Goal: Communication & Community: Participate in discussion

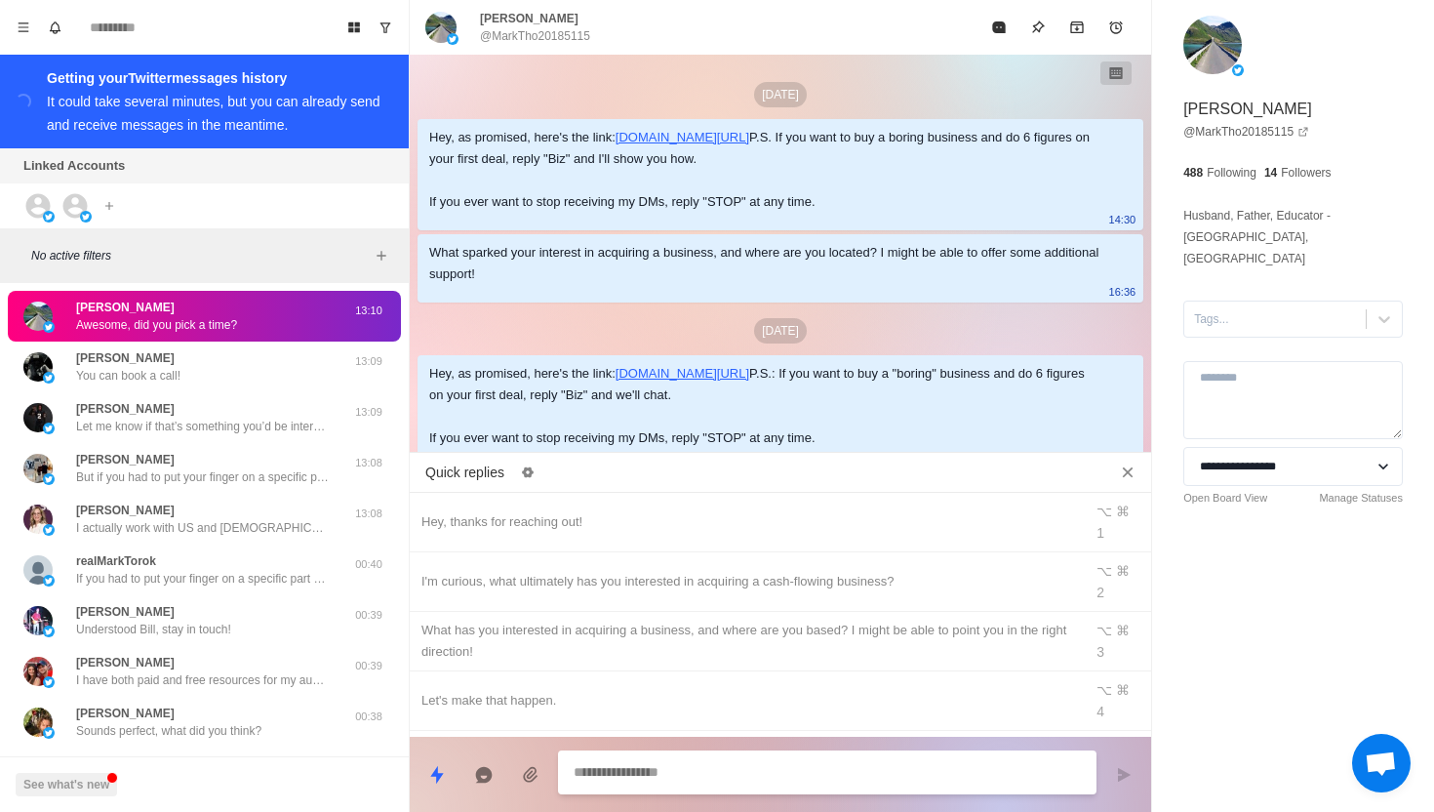
scroll to position [444, 0]
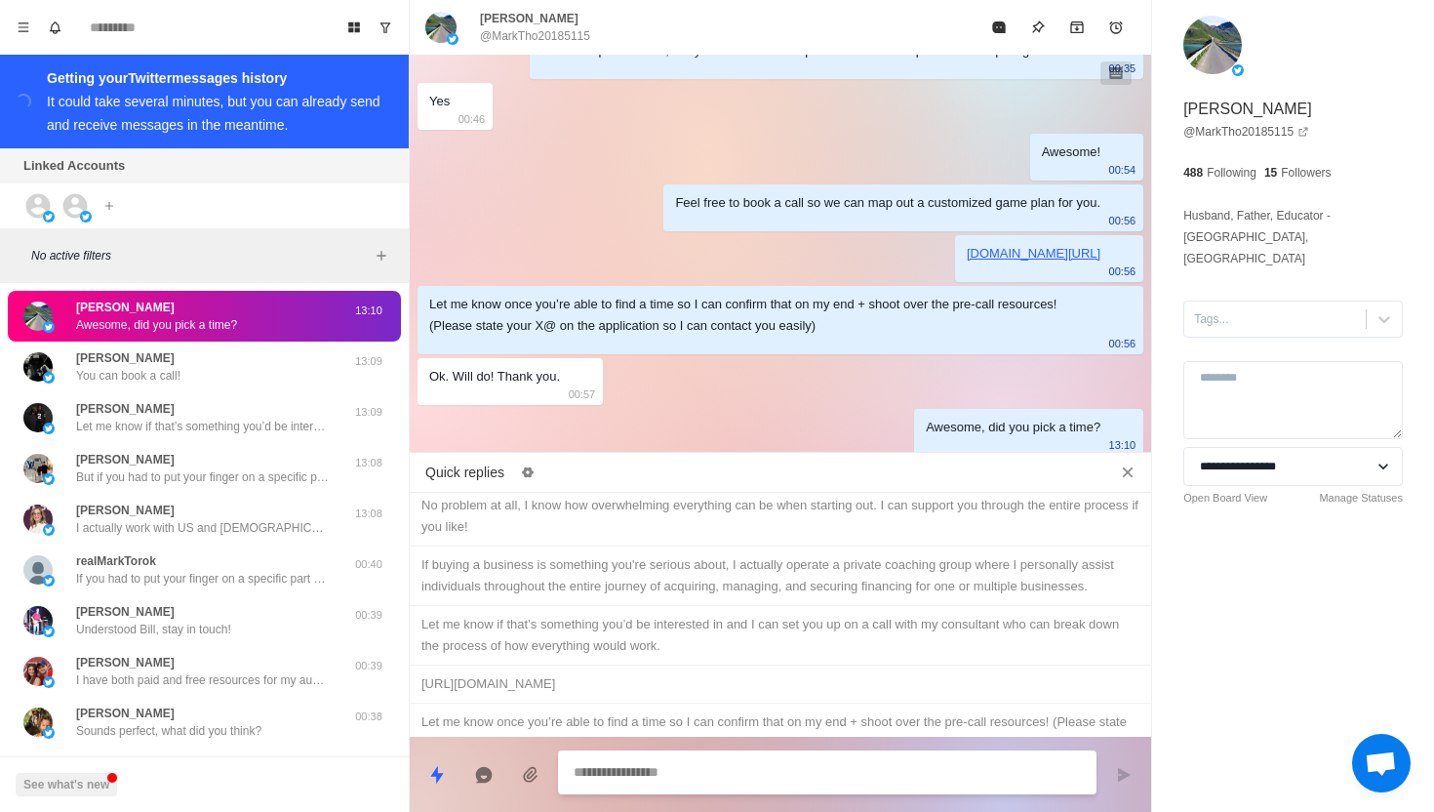
type textarea "*"
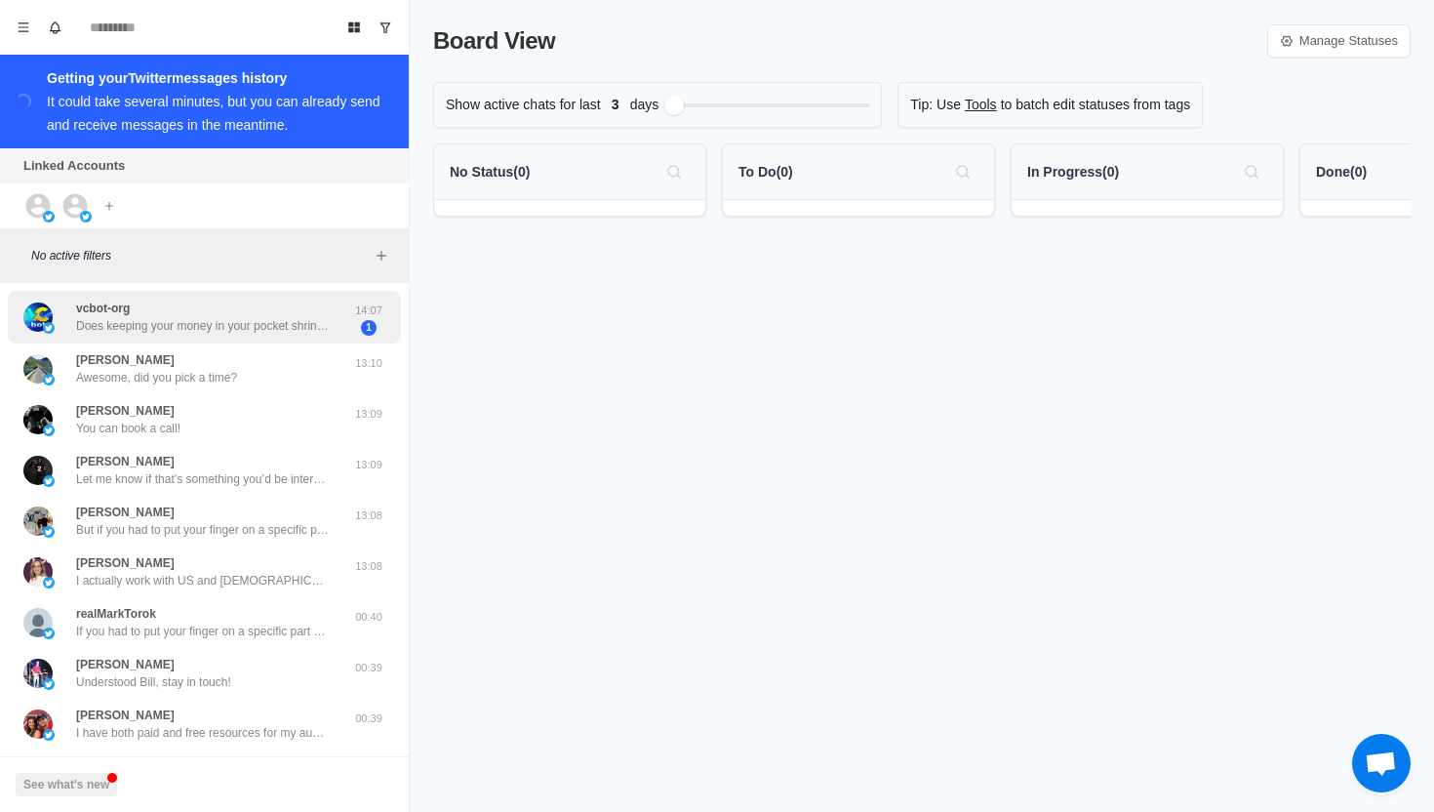
click at [260, 335] on p "Does keeping your money in your pocket shrink? Let it work for you! Start with …" at bounding box center [203, 326] width 254 height 18
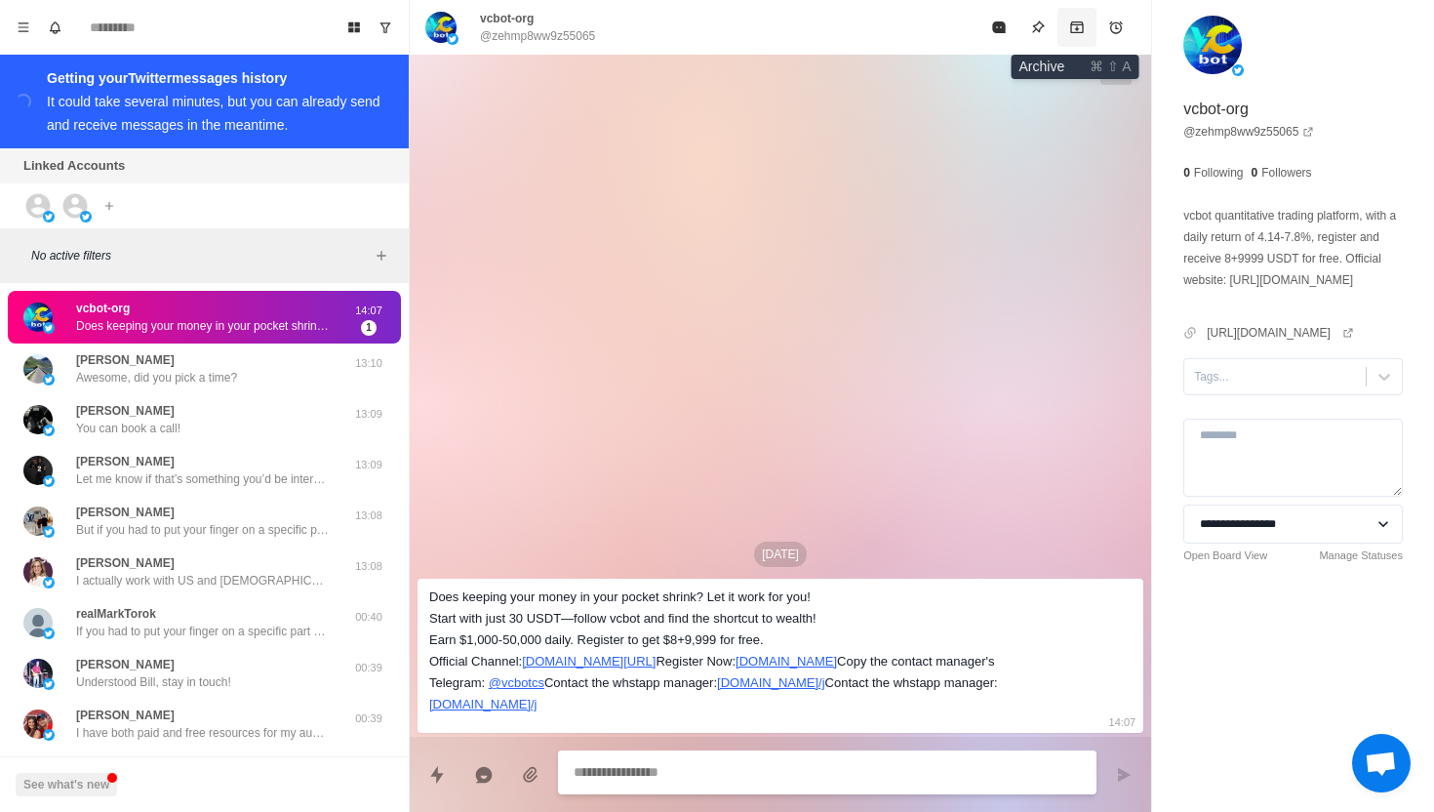
click at [1073, 30] on icon "Archive" at bounding box center [1077, 28] width 16 height 16
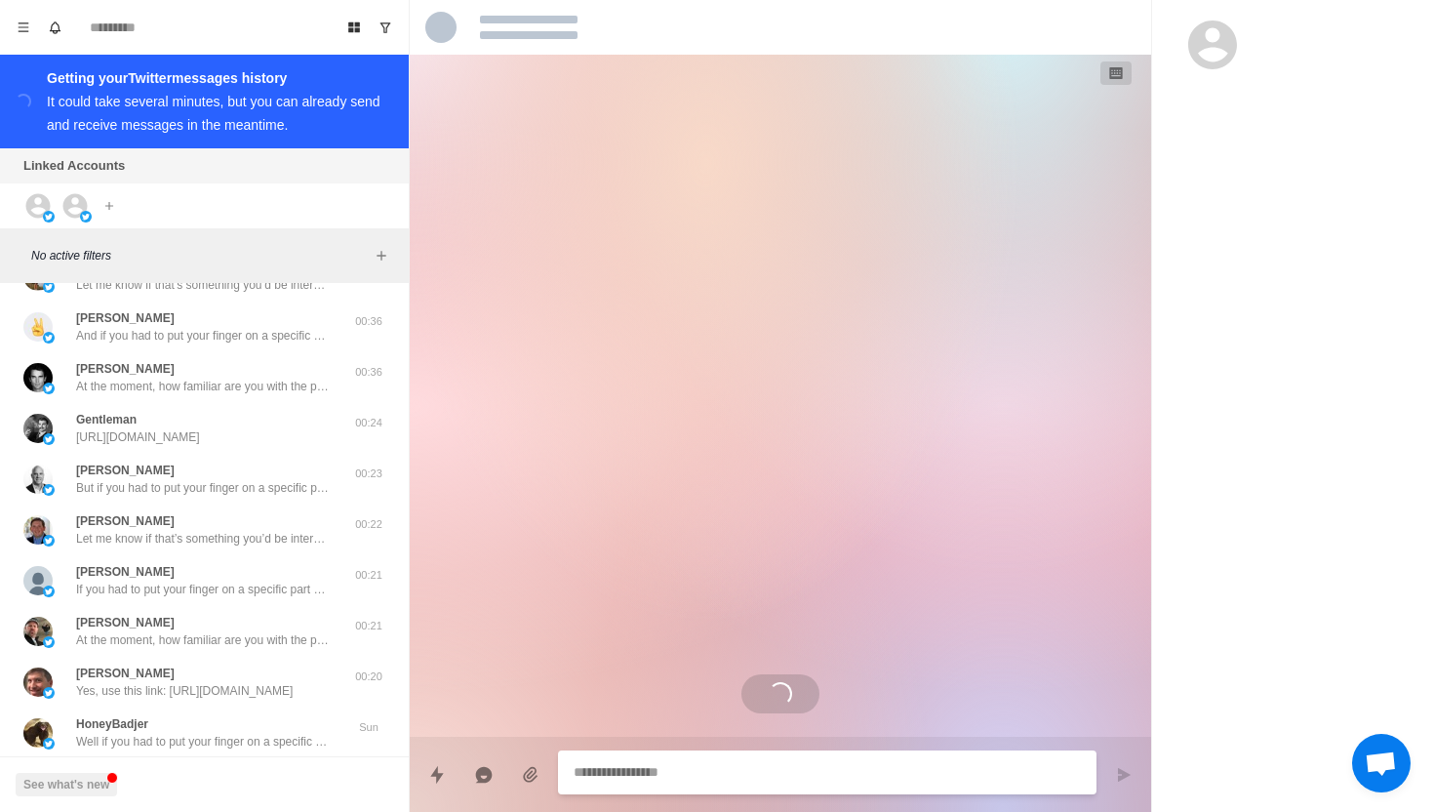
scroll to position [1845, 0]
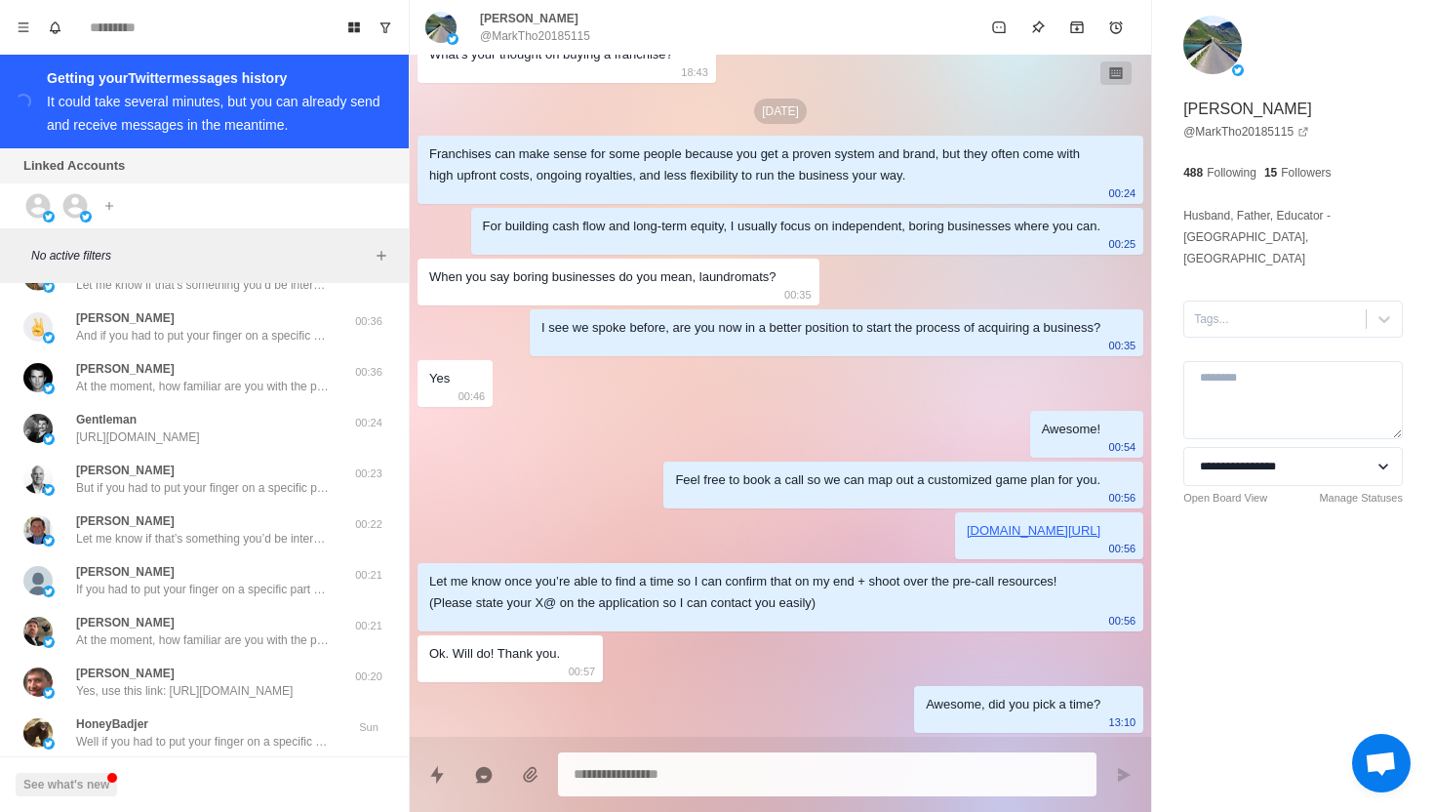
type textarea "*"
